Goal: Information Seeking & Learning: Learn about a topic

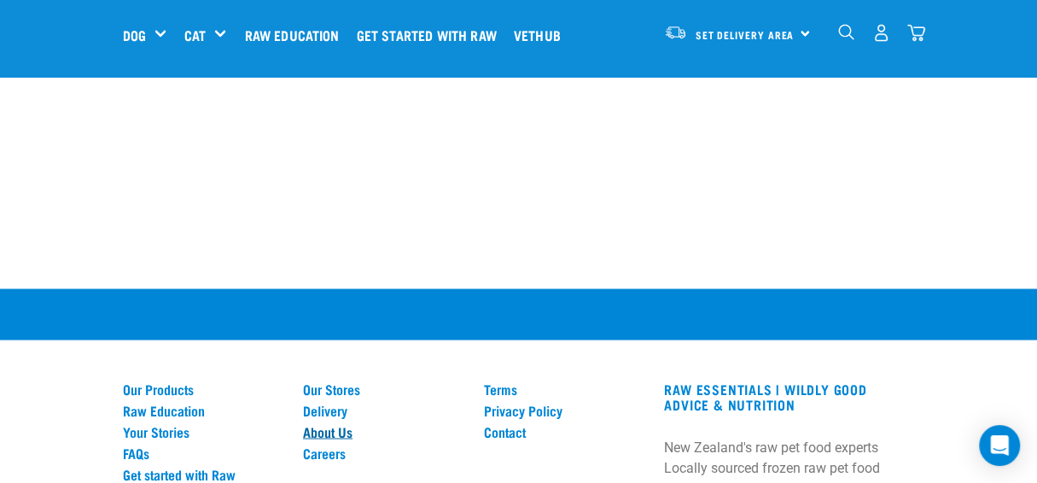
scroll to position [1653, 0]
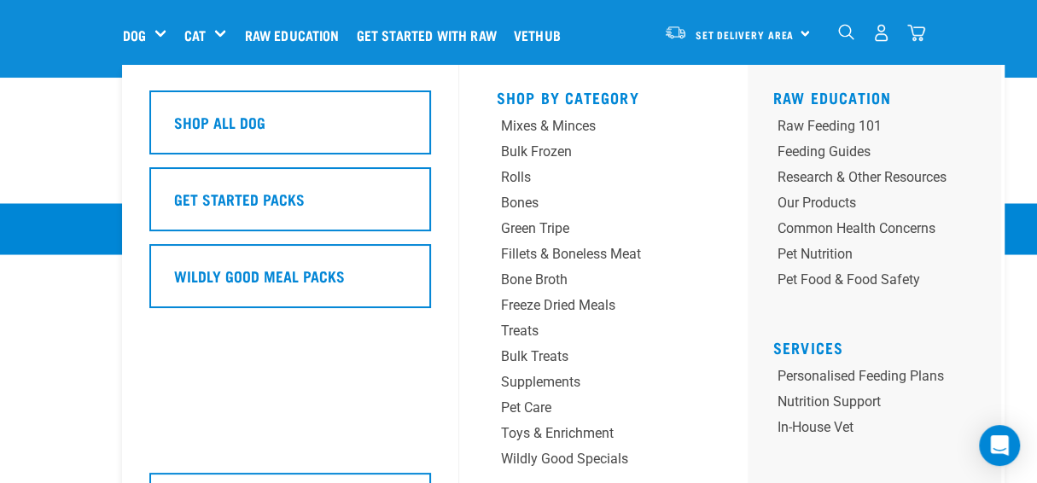
click at [123, 28] on div "Dog" at bounding box center [151, 35] width 57 height 68
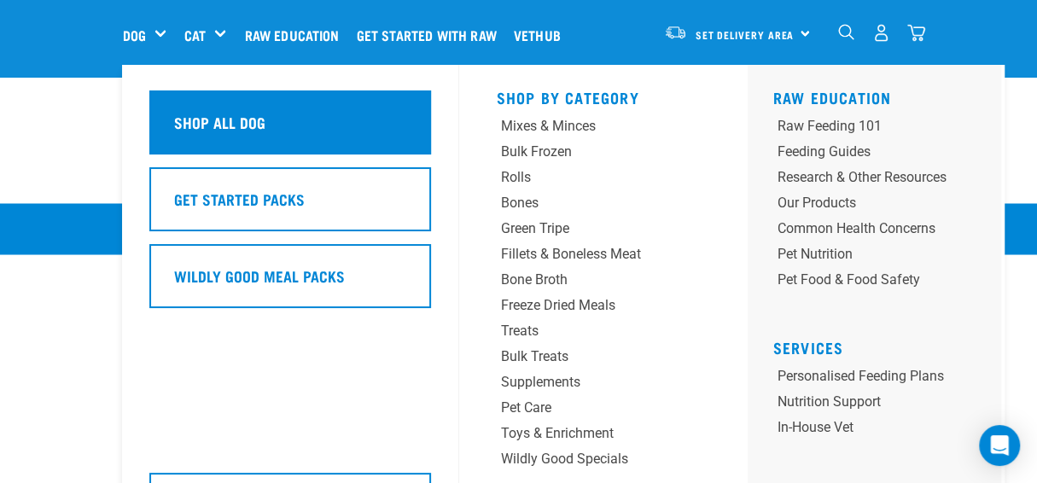
click at [149, 104] on div "Shop All Dog" at bounding box center [290, 123] width 282 height 64
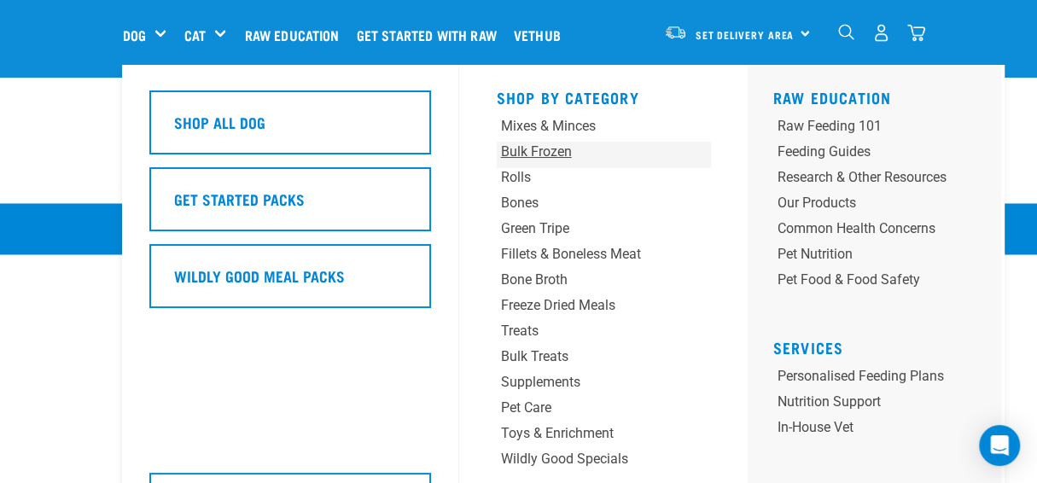
click at [501, 150] on div "Bulk Frozen" at bounding box center [585, 152] width 168 height 20
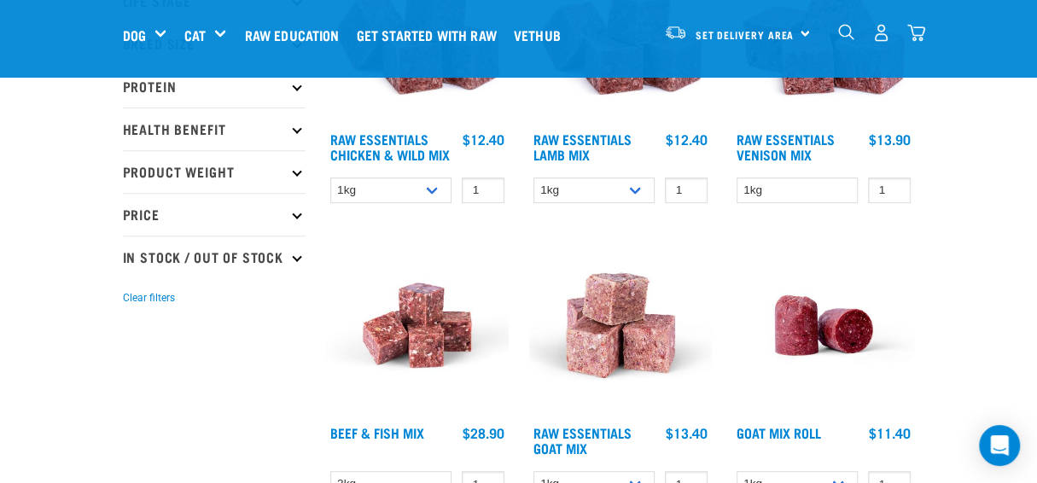
scroll to position [342, 0]
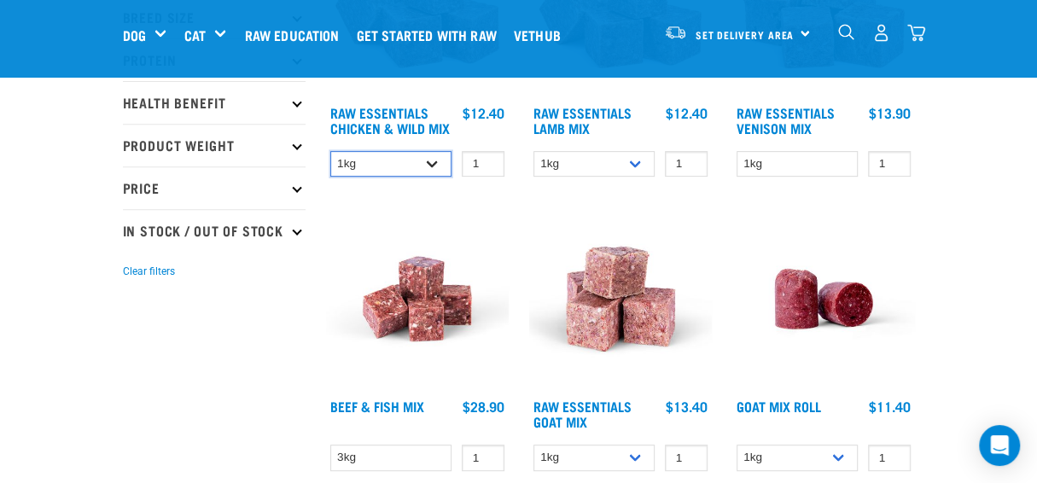
click at [377, 151] on select "1kg 3kg Bulk (10kg)" at bounding box center [391, 164] width 122 height 26
click at [330, 151] on select "1kg 3kg Bulk (10kg)" at bounding box center [391, 164] width 122 height 26
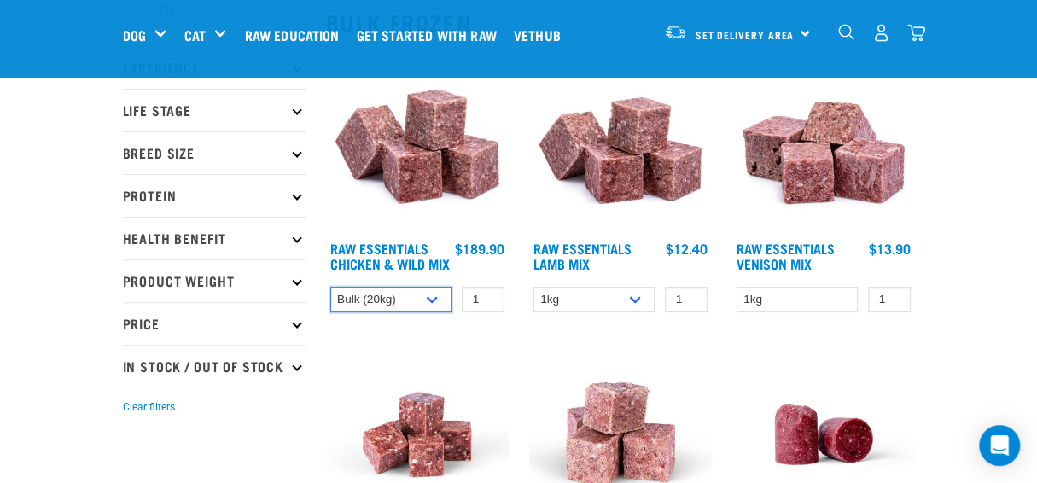
scroll to position [171, 0]
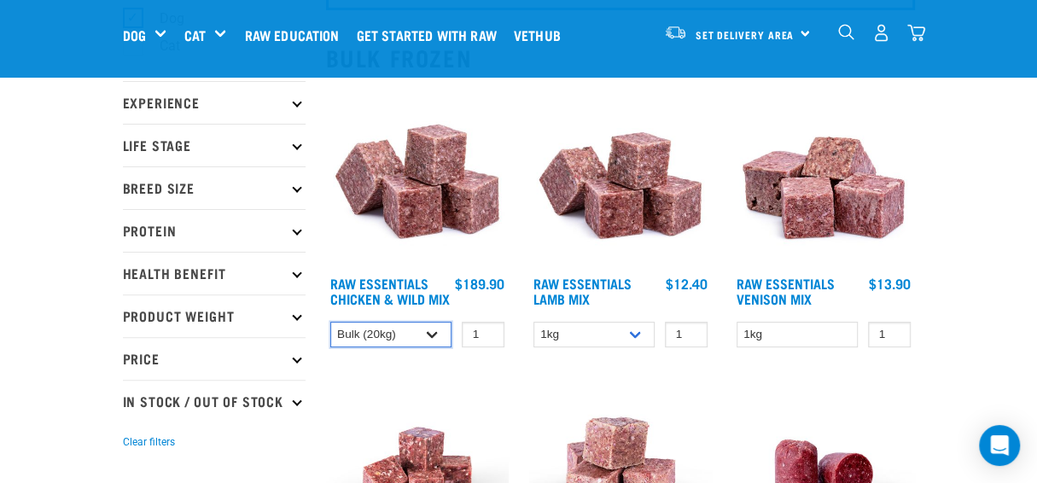
click at [376, 322] on select "1kg 3kg Bulk (10kg)" at bounding box center [391, 335] width 122 height 26
click at [330, 322] on select "1kg 3kg Bulk (10kg)" at bounding box center [391, 335] width 122 height 26
click at [371, 323] on select "1kg 3kg Bulk (10kg)" at bounding box center [391, 335] width 122 height 26
select select "709"
click at [330, 322] on select "1kg 3kg Bulk (10kg)" at bounding box center [391, 335] width 122 height 26
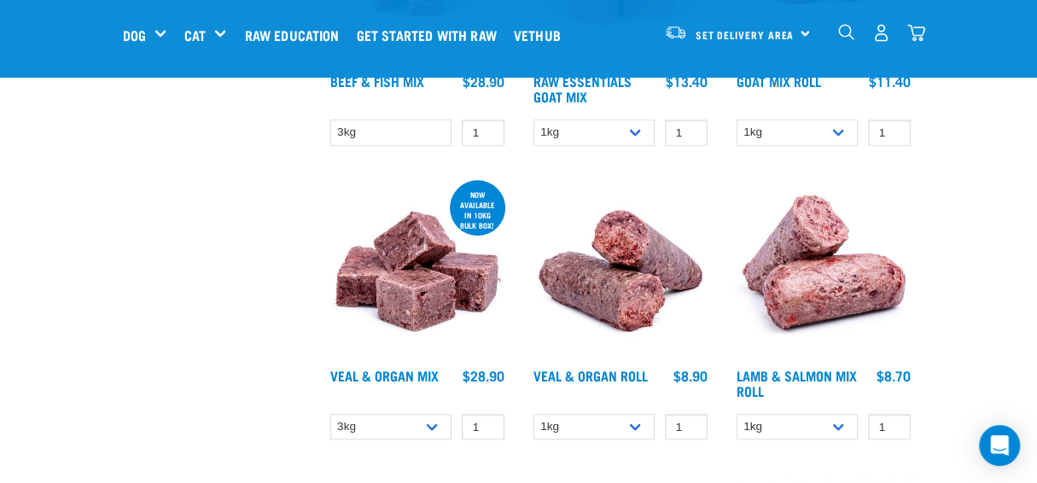
scroll to position [768, 0]
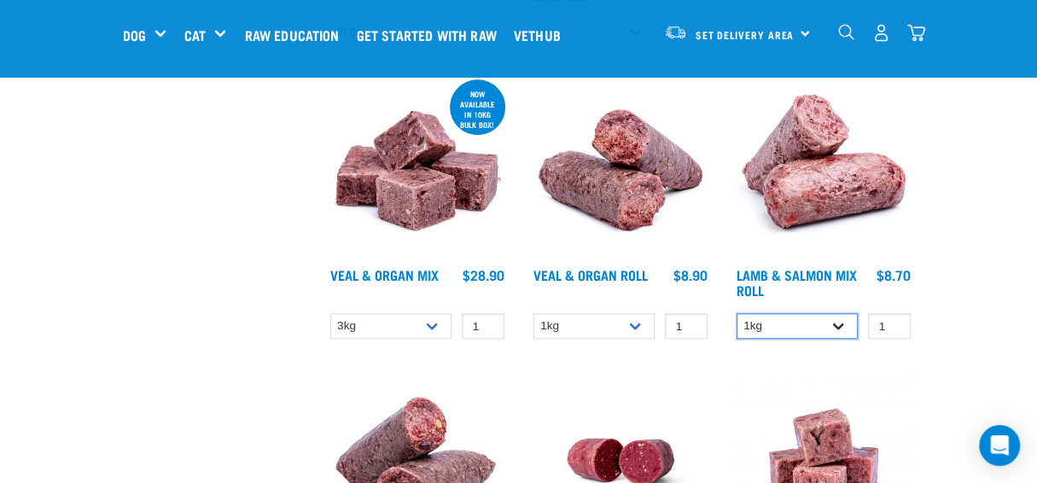
click at [737, 313] on select "1kg Bulk (10kg)" at bounding box center [798, 326] width 122 height 26
select select "913"
click at [737, 313] on select "1kg Bulk (10kg)" at bounding box center [798, 326] width 122 height 26
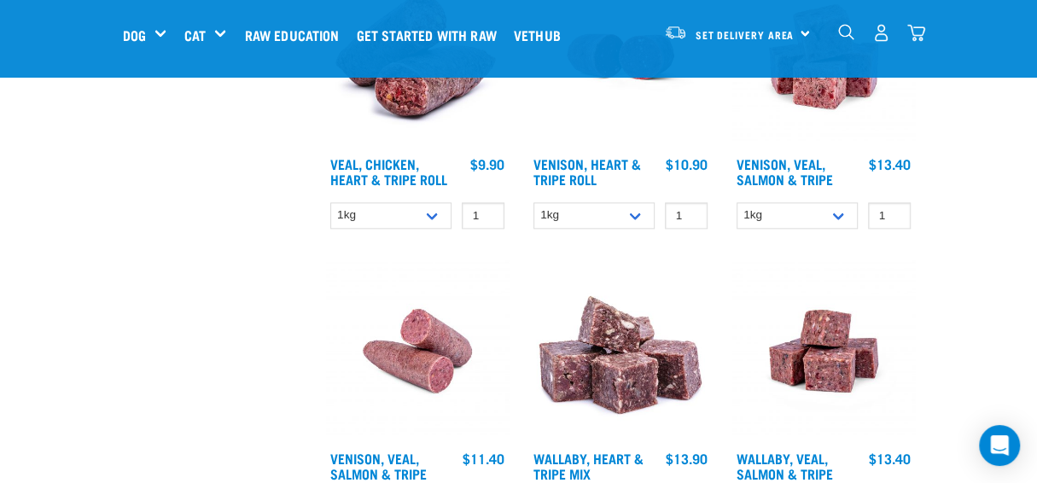
scroll to position [1195, 0]
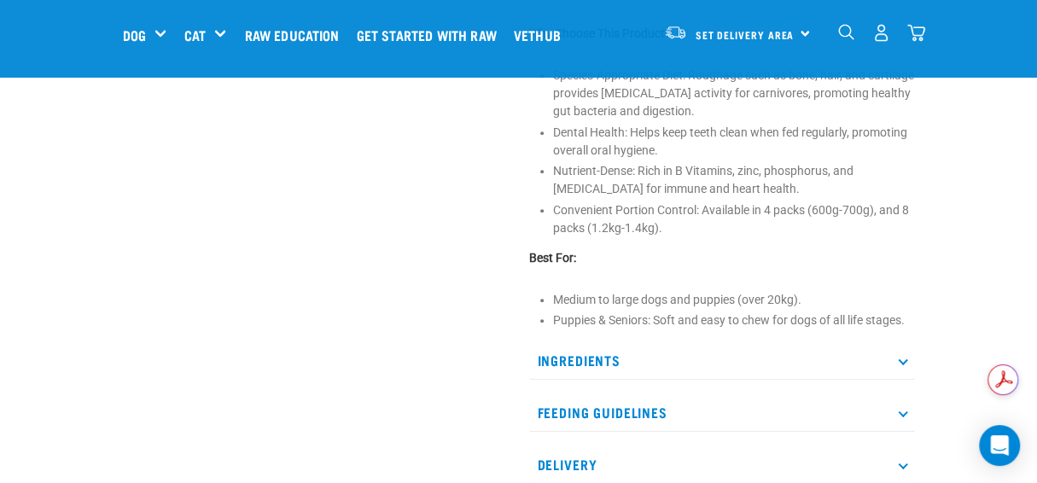
click at [634, 394] on p "Feeding Guidelines" at bounding box center [722, 413] width 386 height 38
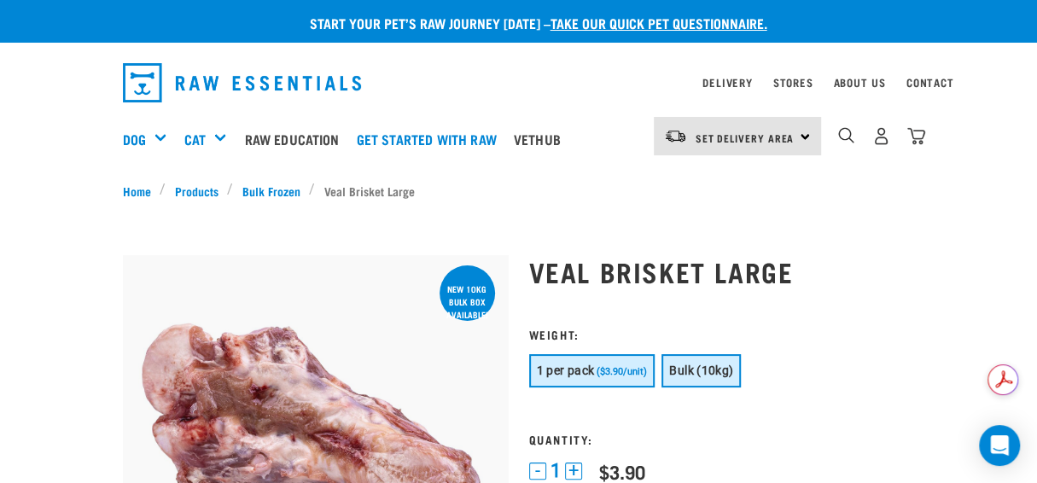
click at [705, 365] on span "Bulk (10kg)" at bounding box center [701, 371] width 64 height 14
click at [552, 364] on span "1 per pack" at bounding box center [566, 371] width 58 height 14
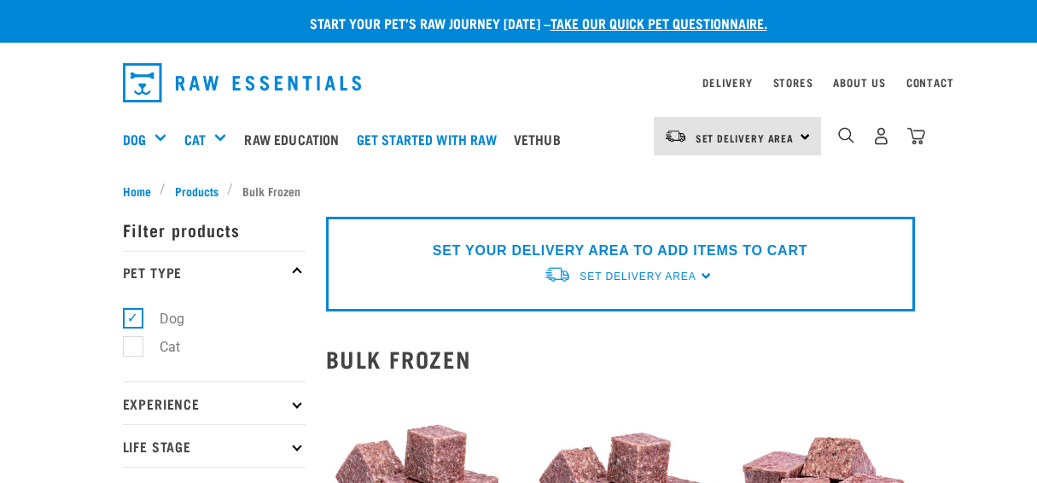
select select "709"
select select "913"
click at [814, 73] on div "Stores" at bounding box center [794, 83] width 40 height 20
click at [814, 79] on link "Stores" at bounding box center [794, 82] width 40 height 6
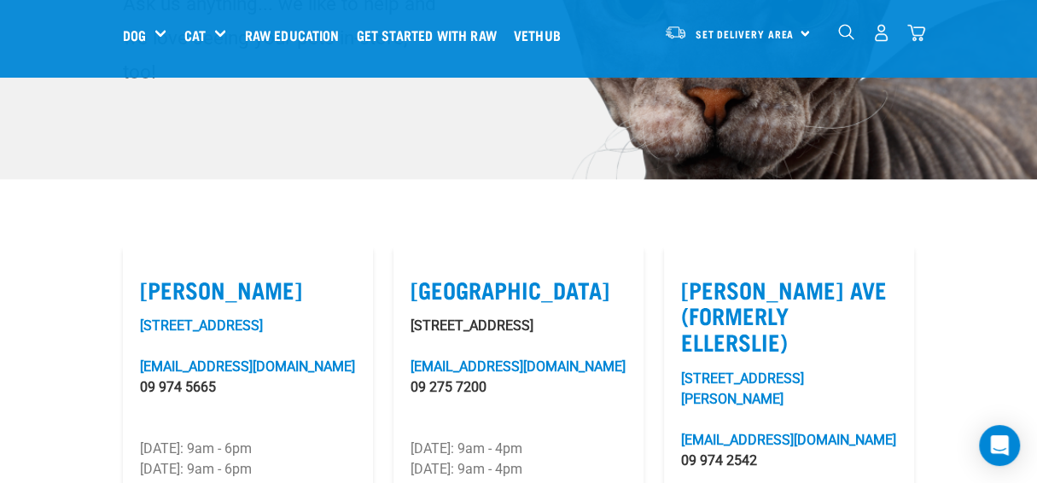
scroll to position [85, 0]
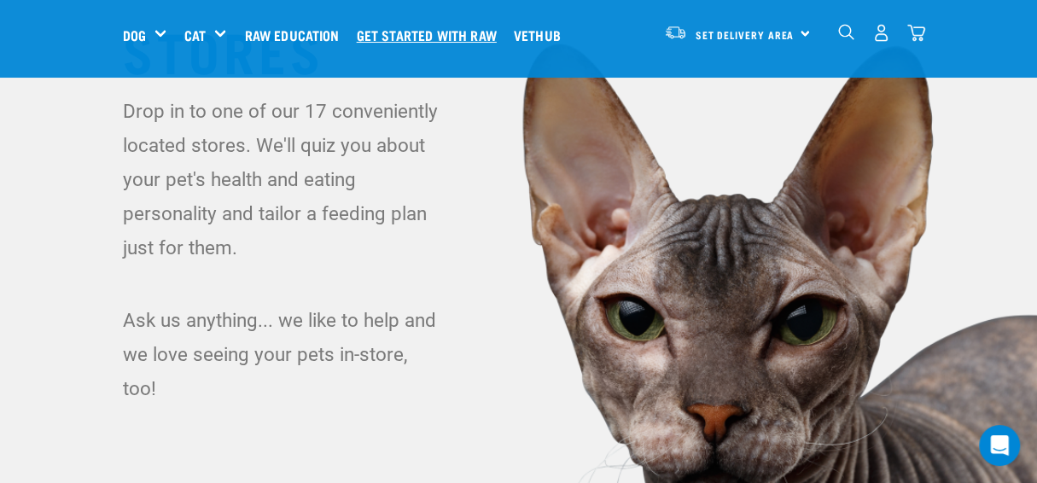
click at [382, 35] on link "Get started with Raw" at bounding box center [431, 35] width 157 height 68
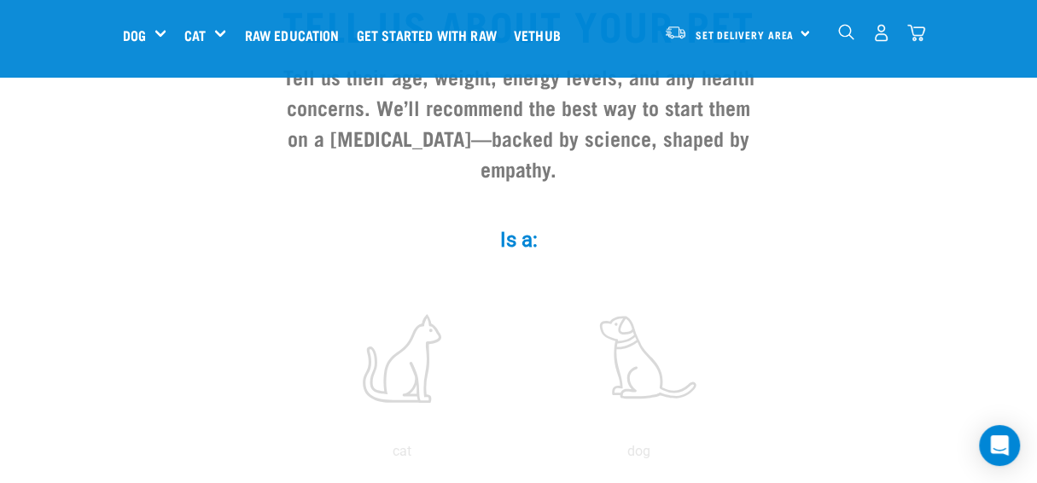
scroll to position [342, 0]
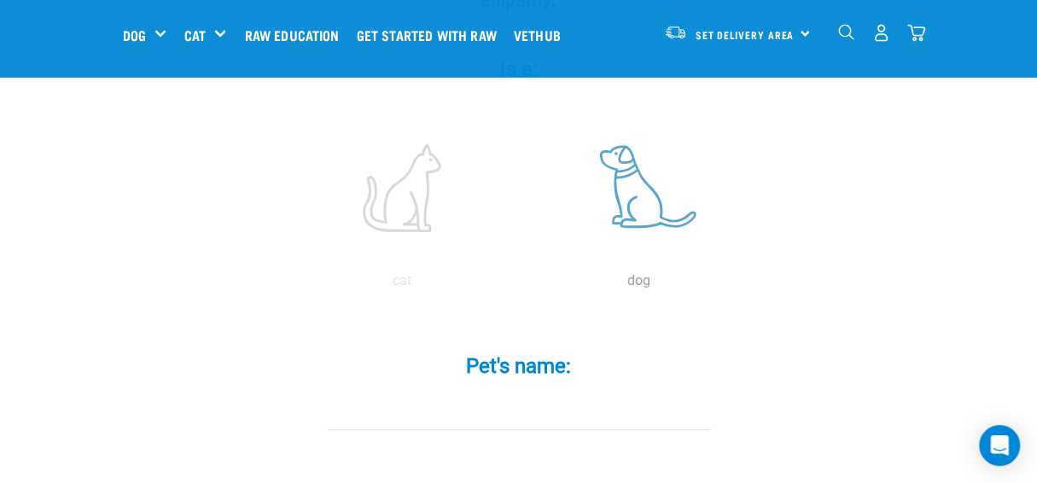
click at [619, 149] on label at bounding box center [639, 187] width 231 height 145
click at [521, 285] on input "radio" at bounding box center [521, 285] width 0 height 0
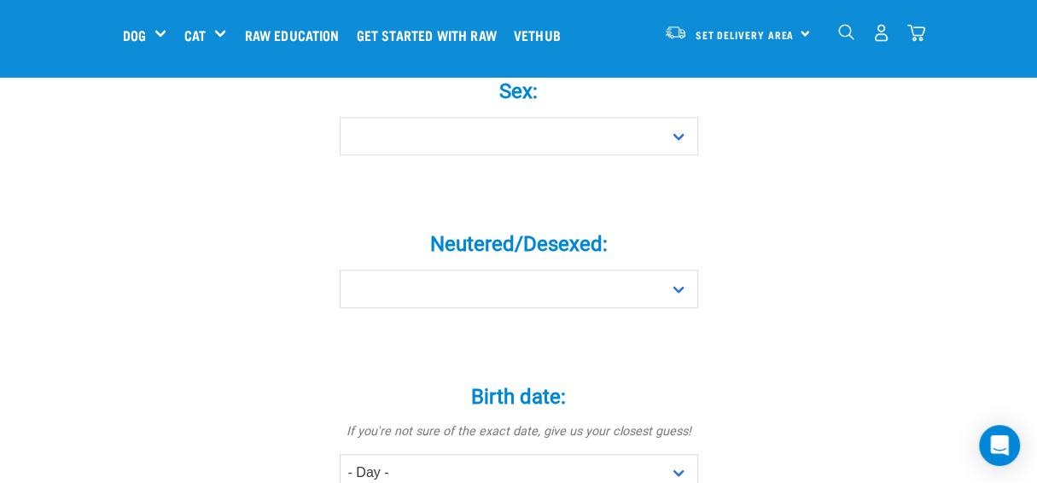
scroll to position [512, 0]
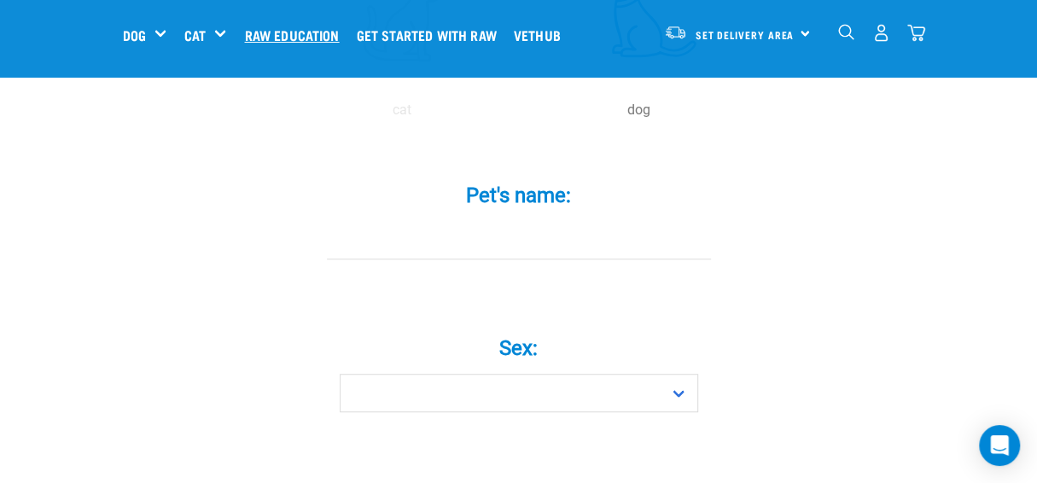
click at [240, 35] on link "Raw Education" at bounding box center [296, 35] width 112 height 68
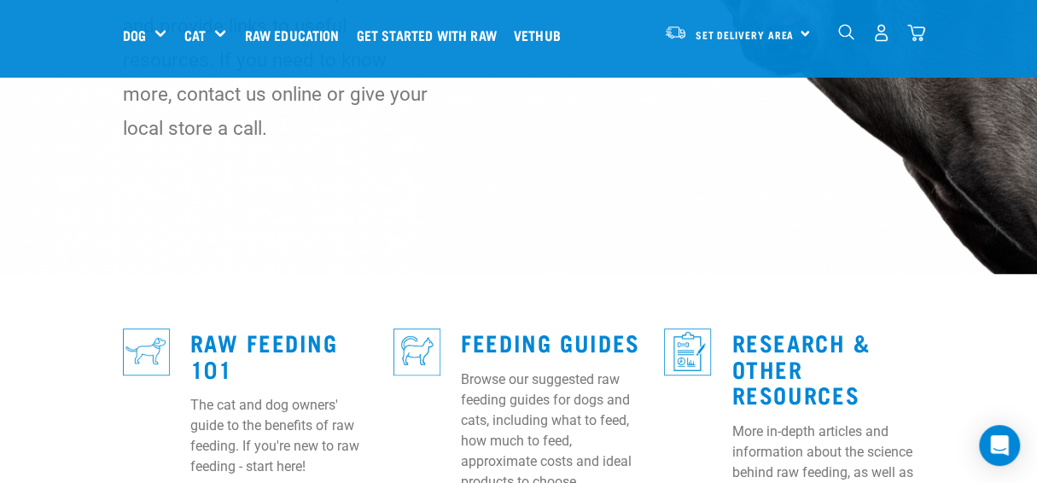
scroll to position [342, 0]
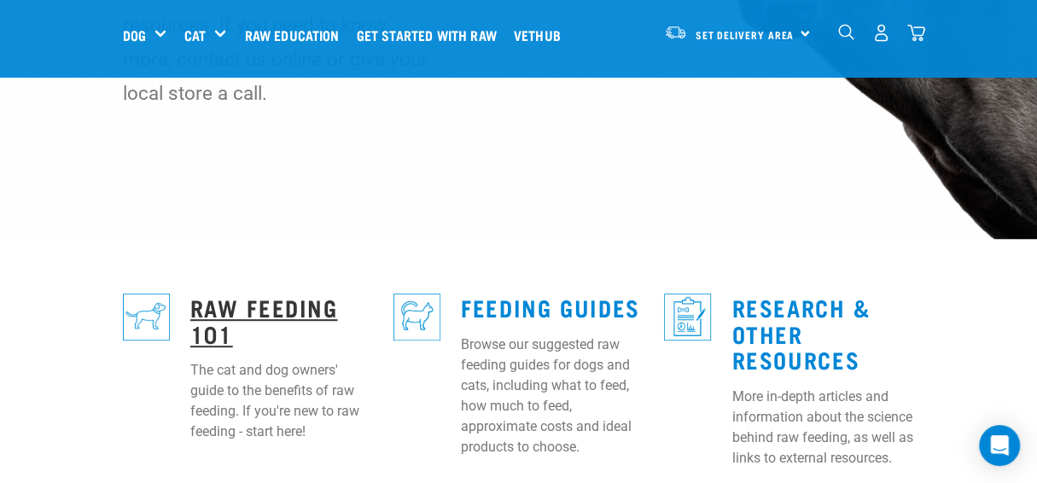
click at [210, 301] on link "Raw Feeding 101" at bounding box center [264, 320] width 148 height 39
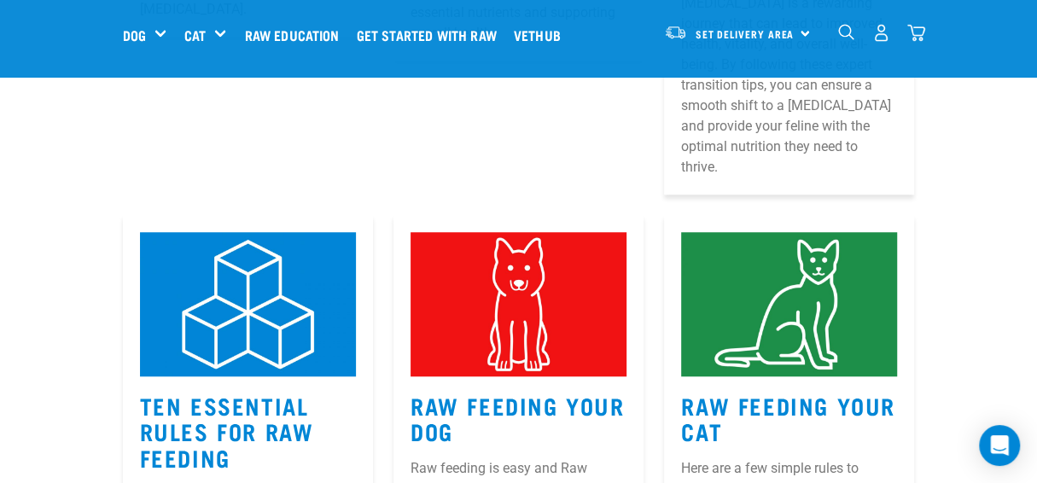
scroll to position [768, 0]
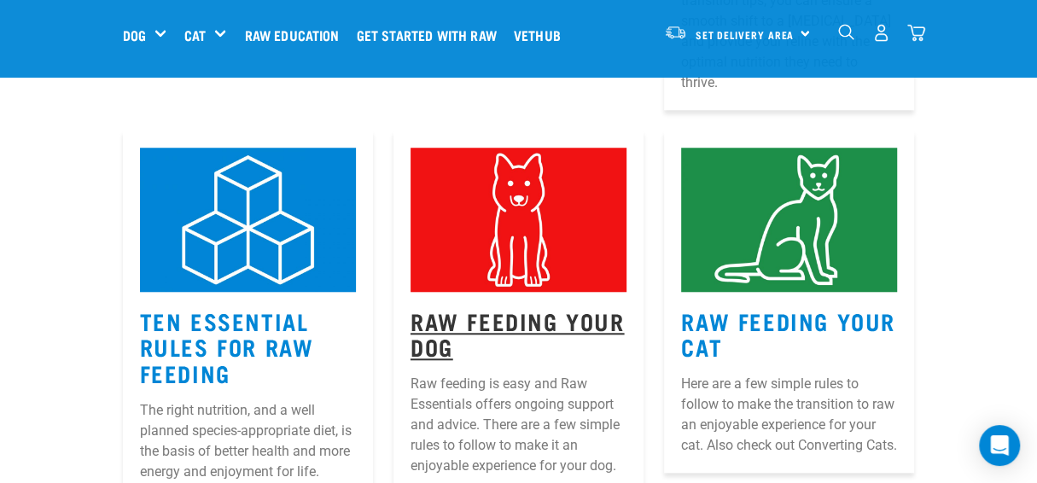
click at [459, 314] on link "Raw Feeding Your Dog" at bounding box center [518, 333] width 214 height 39
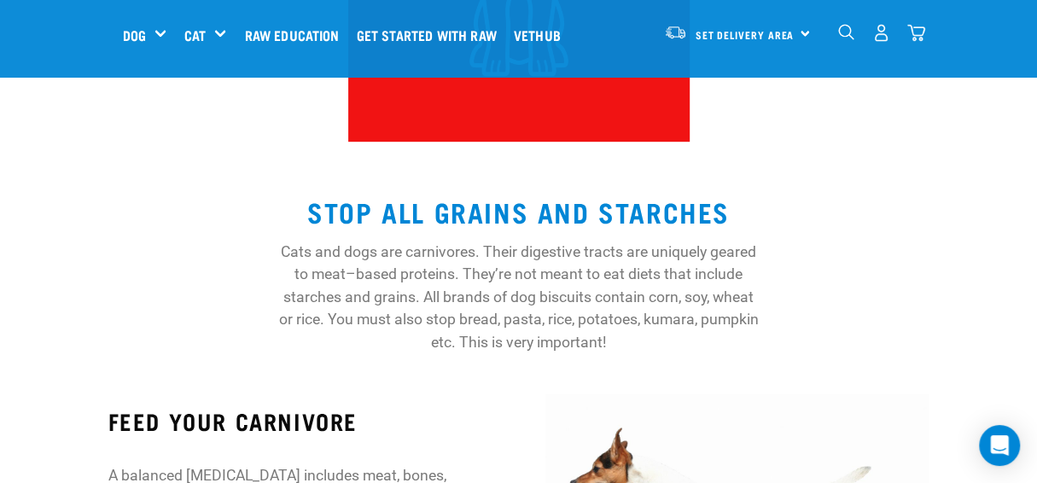
scroll to position [354, 0]
